Goal: Find specific page/section

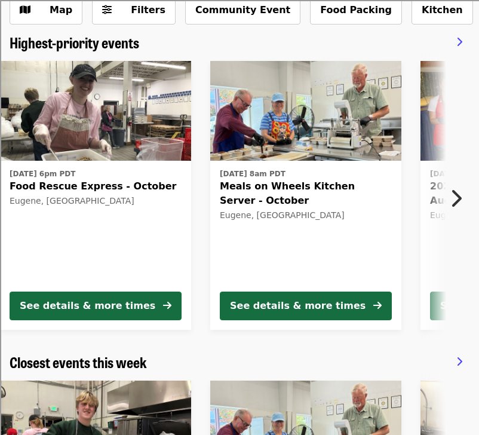
scroll to position [78, 0]
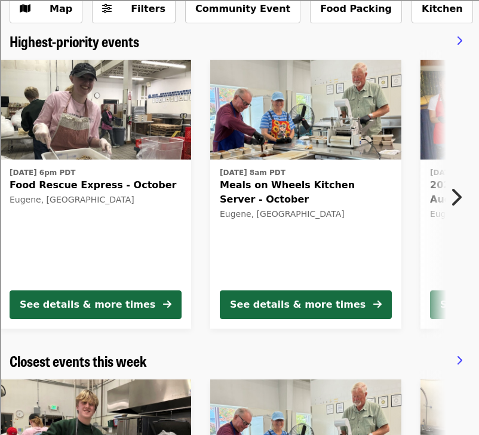
click at [448, 199] on button "Next item" at bounding box center [458, 196] width 39 height 33
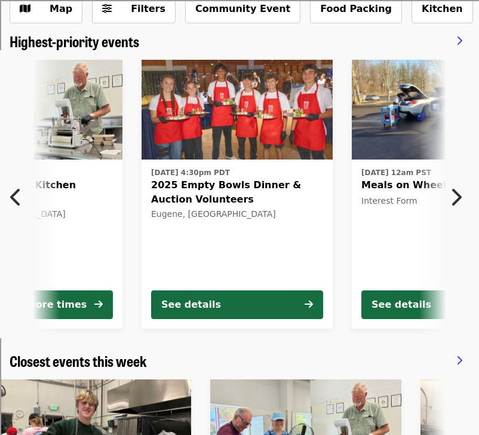
scroll to position [0, 281]
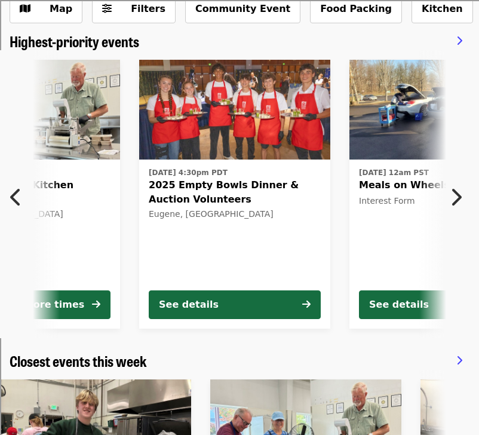
click at [448, 199] on button "Next item" at bounding box center [458, 196] width 39 height 33
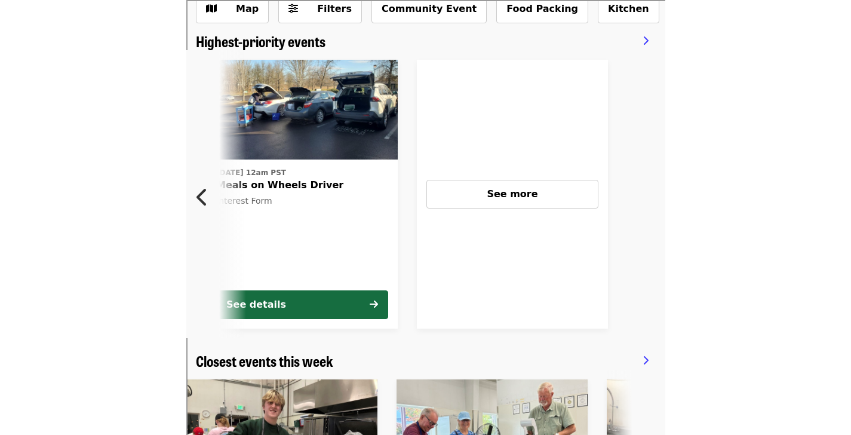
scroll to position [0, 611]
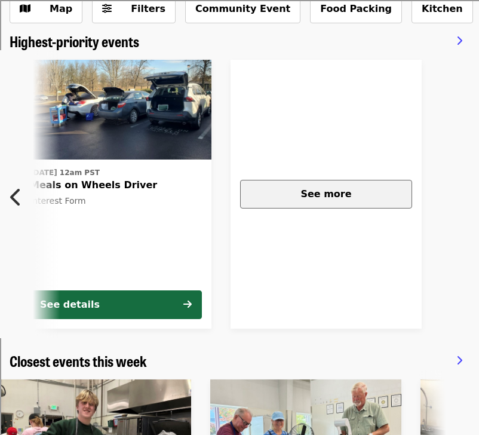
click at [328, 193] on span "See more" at bounding box center [325, 193] width 51 height 11
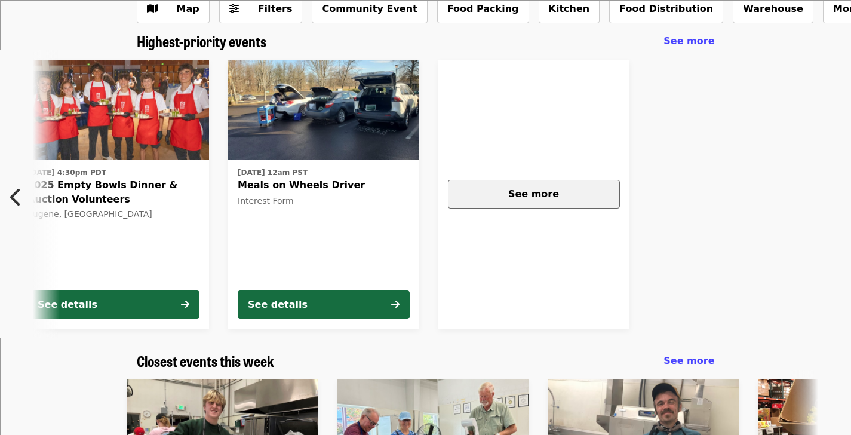
scroll to position [0, 530]
click at [448, 180] on button "See more" at bounding box center [534, 194] width 172 height 29
